Goal: Obtain resource: Obtain resource

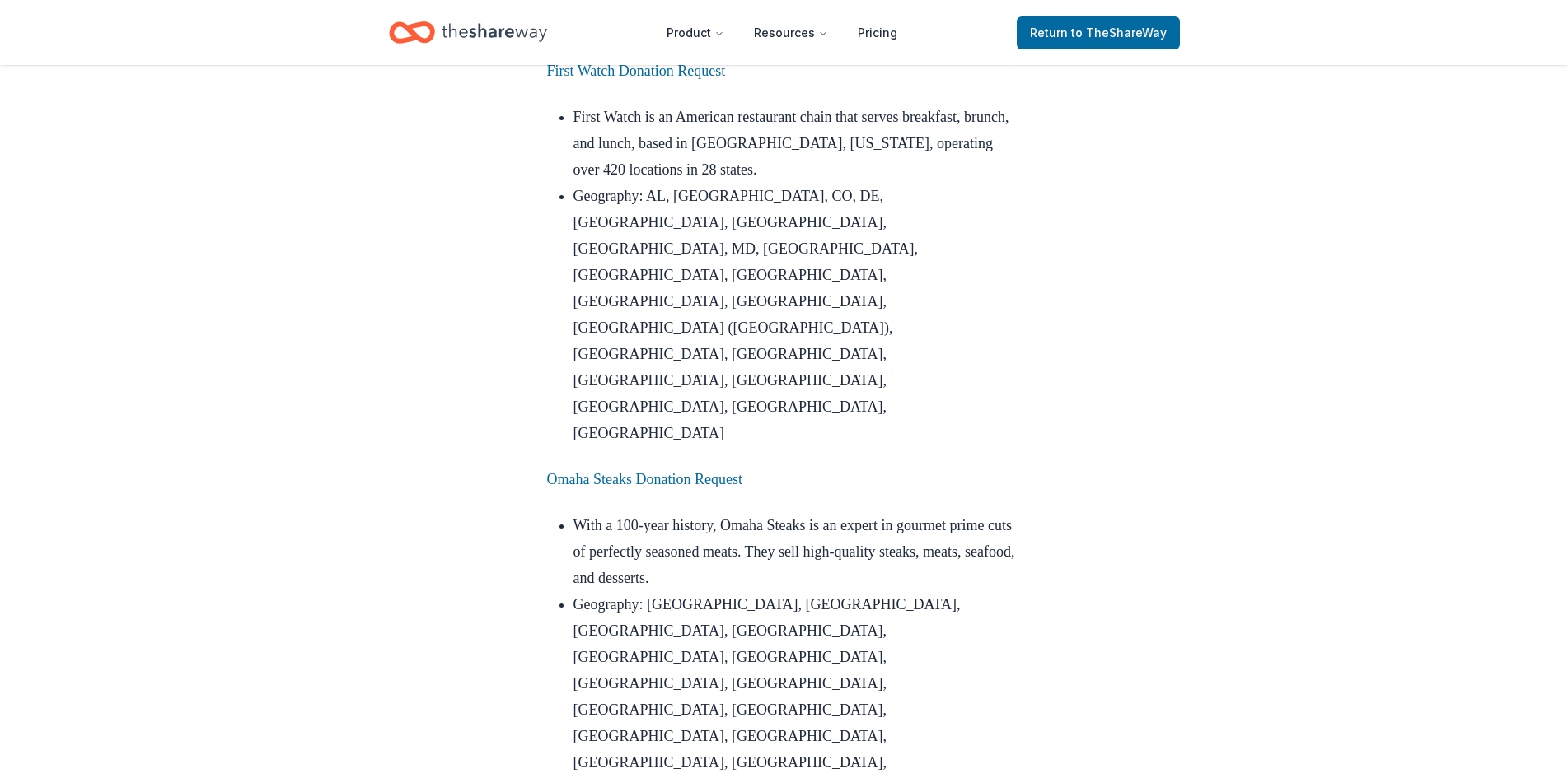
scroll to position [1565, 0]
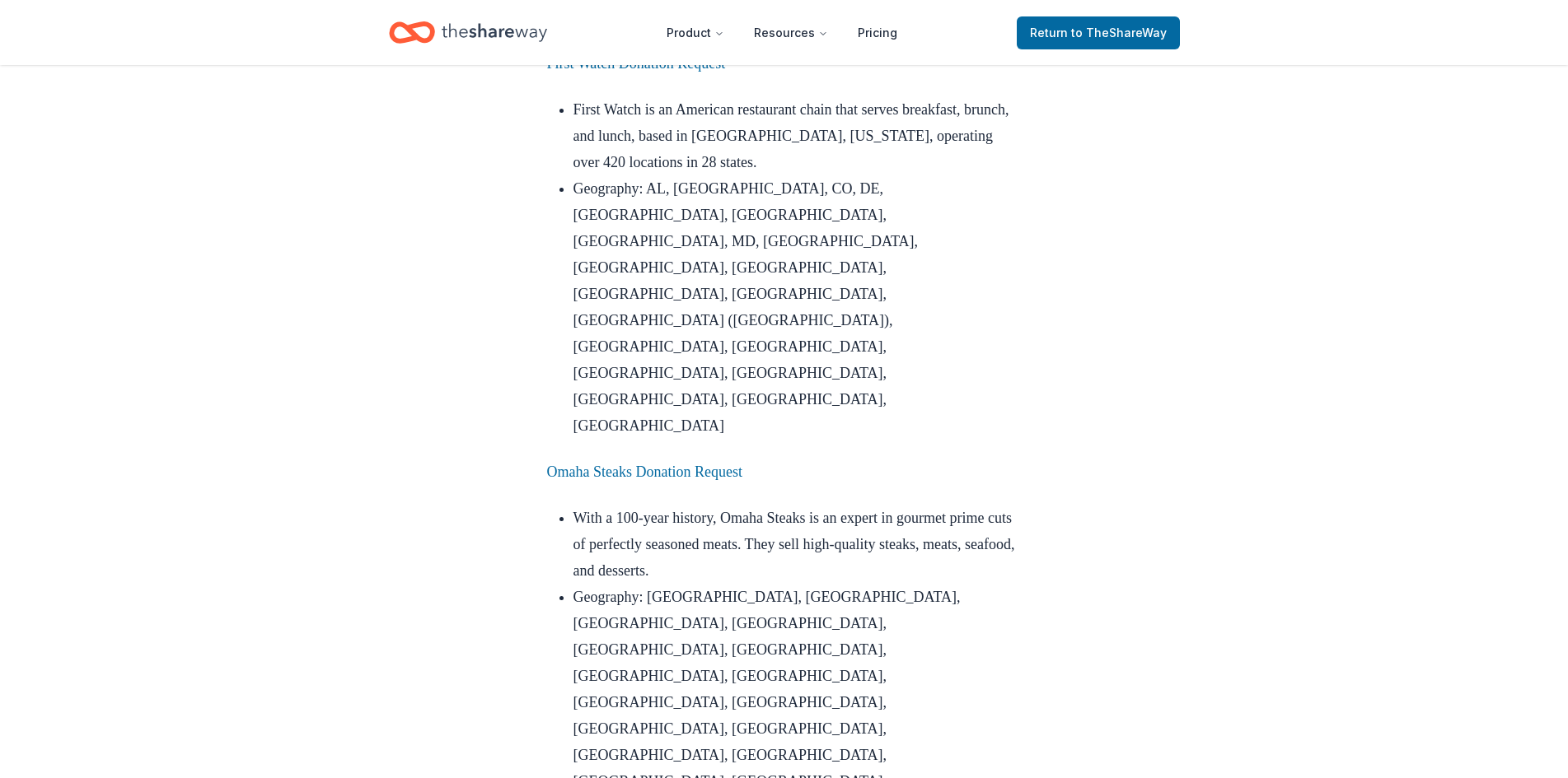
drag, startPoint x: 619, startPoint y: 143, endPoint x: 399, endPoint y: 165, distance: 221.1
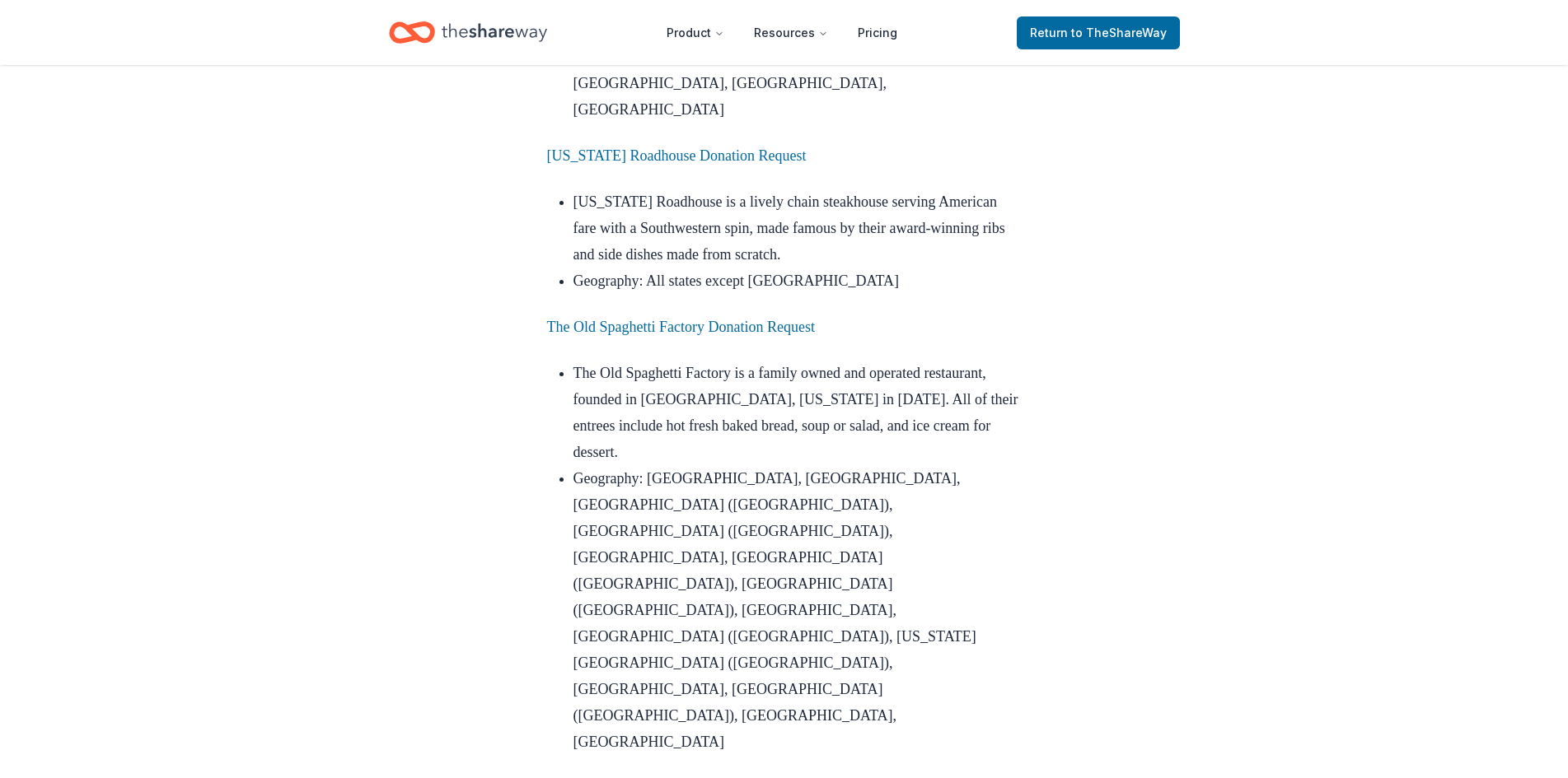
scroll to position [2306, 0]
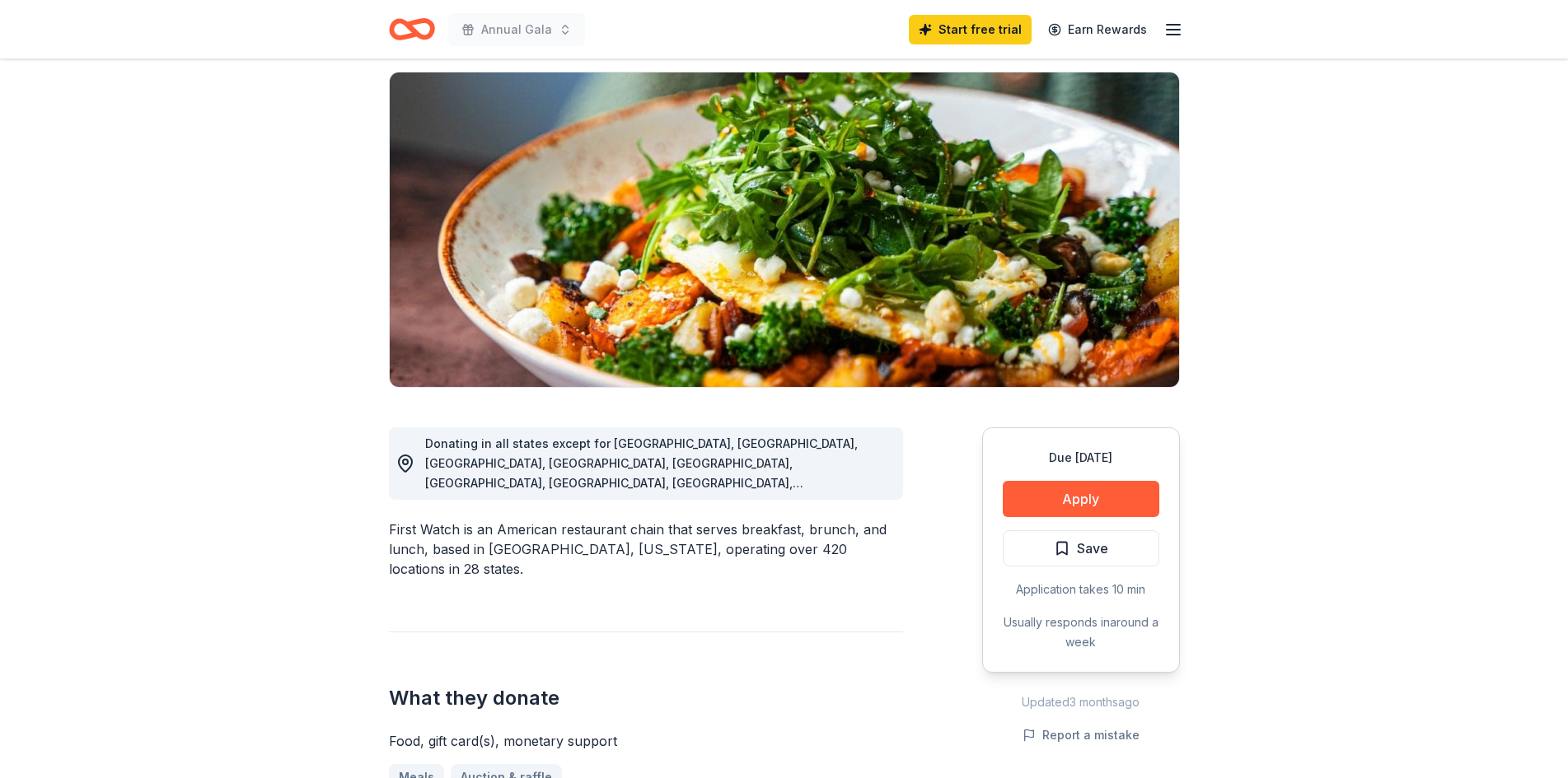
scroll to position [412, 0]
